Goal: Task Accomplishment & Management: Manage account settings

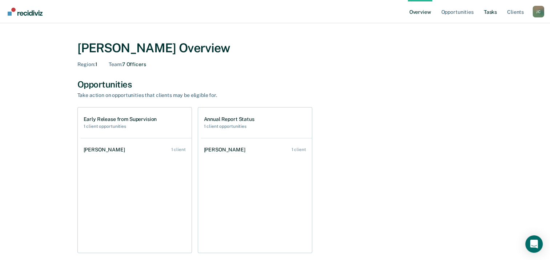
click at [493, 16] on link "Tasks" at bounding box center [491, 11] width 16 height 23
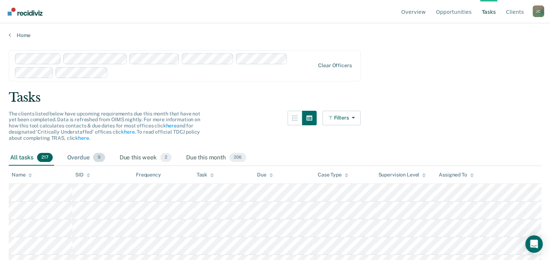
click at [78, 159] on div "Overdue 9" at bounding box center [86, 158] width 41 height 16
click at [185, 76] on div at bounding box center [213, 72] width 204 height 8
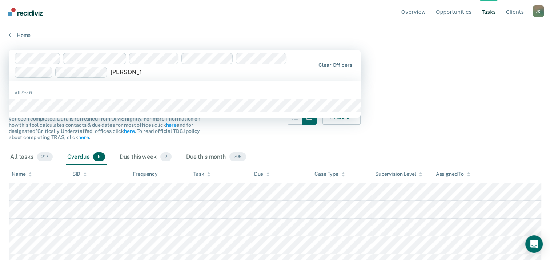
type input "[PERSON_NAME]"
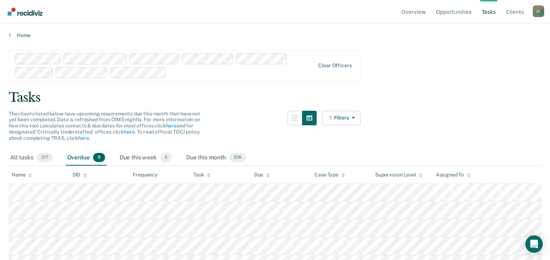
click at [181, 73] on div at bounding box center [241, 72] width 145 height 8
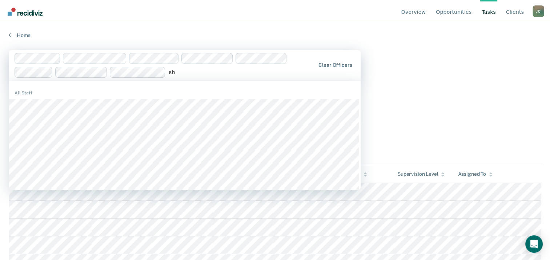
type input "s"
type input "h"
type input "m"
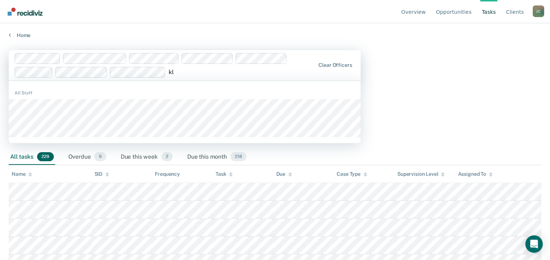
type input "k"
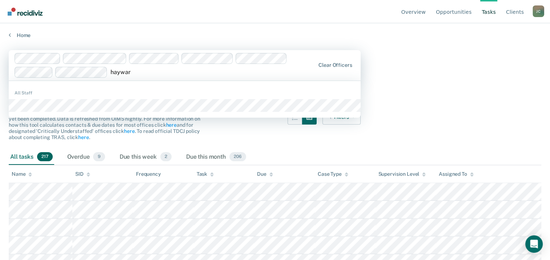
type input "[PERSON_NAME]"
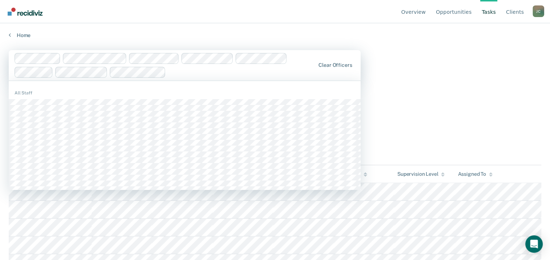
click at [181, 73] on div at bounding box center [242, 72] width 146 height 8
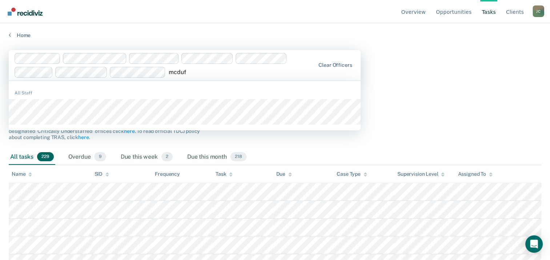
type input "[PERSON_NAME]"
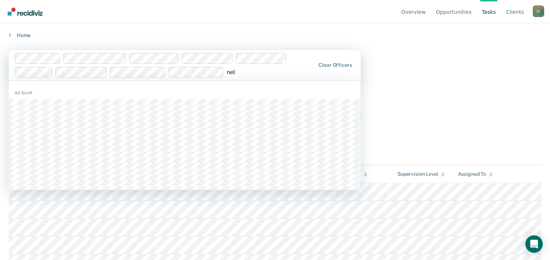
type input "[PERSON_NAME]"
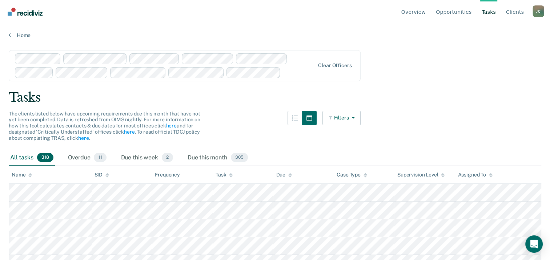
click at [231, 176] on icon at bounding box center [231, 177] width 4 height 2
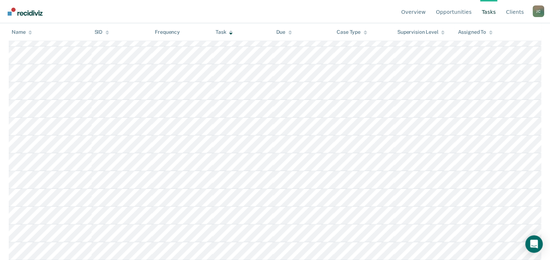
scroll to position [5895, 0]
